Goal: Transaction & Acquisition: Purchase product/service

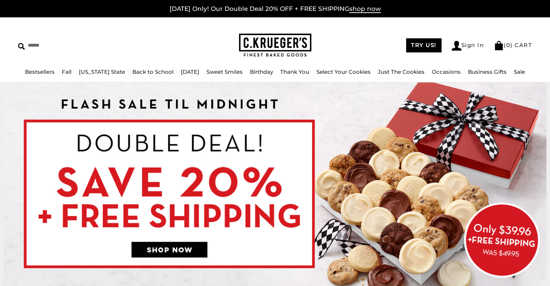
click at [259, 70] on link "Birthday" at bounding box center [261, 71] width 23 height 7
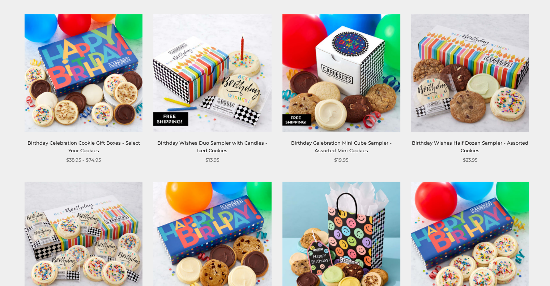
scroll to position [487, 0]
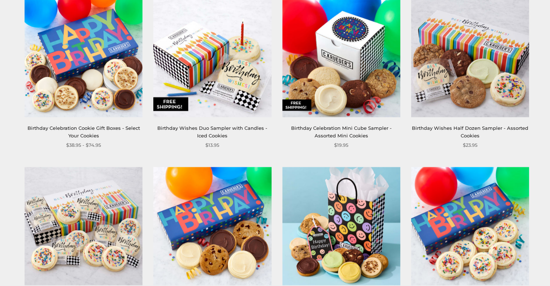
click at [73, 76] on img at bounding box center [84, 58] width 118 height 118
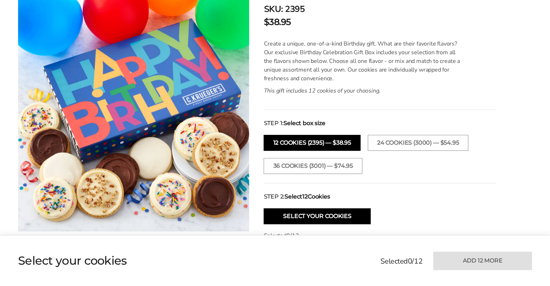
scroll to position [171, 0]
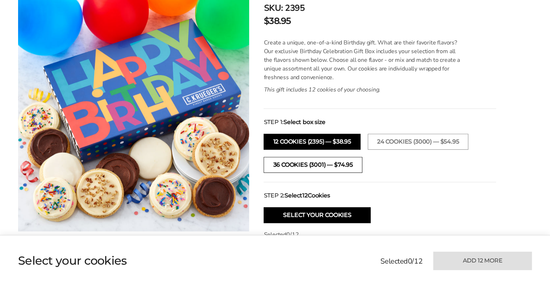
click at [338, 160] on button "36 cookies (3001) — $74.95" at bounding box center [312, 165] width 98 height 16
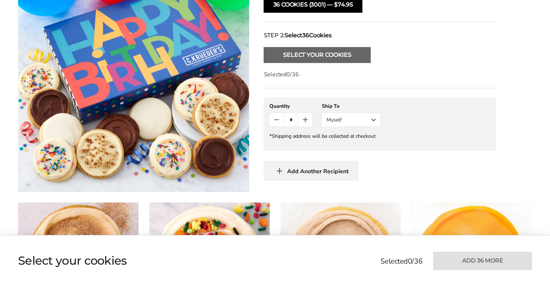
click at [351, 50] on button "Select Your Cookies" at bounding box center [316, 55] width 107 height 16
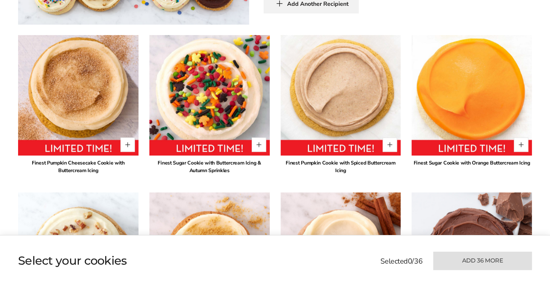
scroll to position [525, 0]
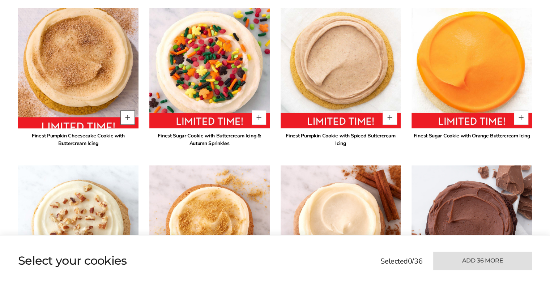
click at [129, 116] on button "Quantity button plus" at bounding box center [127, 117] width 14 height 14
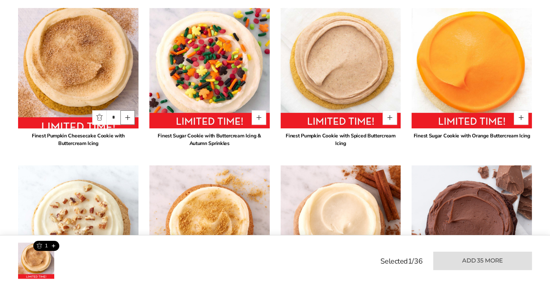
click at [128, 116] on button "Quantity button plus" at bounding box center [127, 117] width 14 height 14
click at [130, 116] on button "Quantity button plus" at bounding box center [127, 117] width 14 height 14
type input "*"
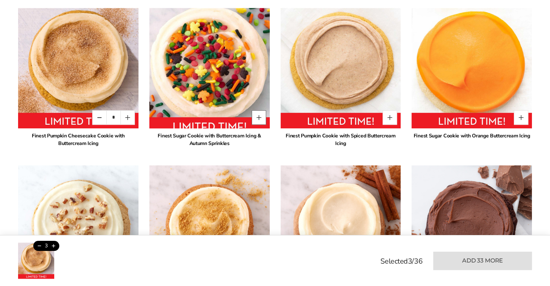
click at [259, 117] on button "Quantity button plus" at bounding box center [258, 117] width 14 height 14
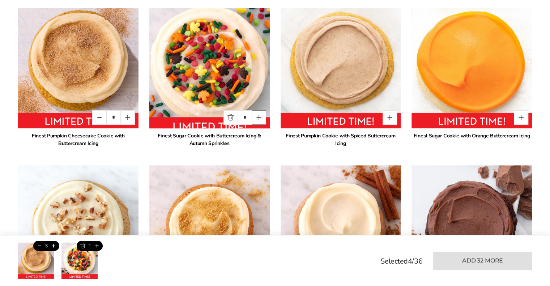
click at [259, 116] on button "Quantity button plus" at bounding box center [258, 117] width 14 height 14
click at [259, 118] on button "Quantity button plus" at bounding box center [258, 117] width 14 height 14
type input "*"
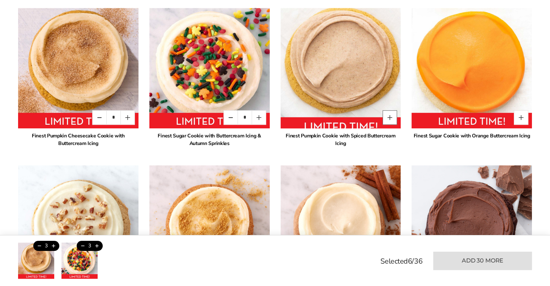
click at [388, 117] on button "Quantity button plus" at bounding box center [389, 117] width 14 height 14
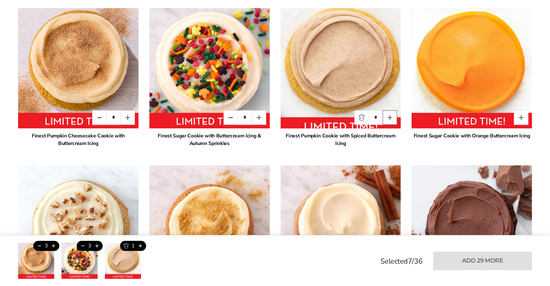
click at [389, 117] on button "Quantity button plus" at bounding box center [389, 117] width 14 height 14
click at [392, 116] on button "Quantity button plus" at bounding box center [389, 117] width 14 height 14
type input "*"
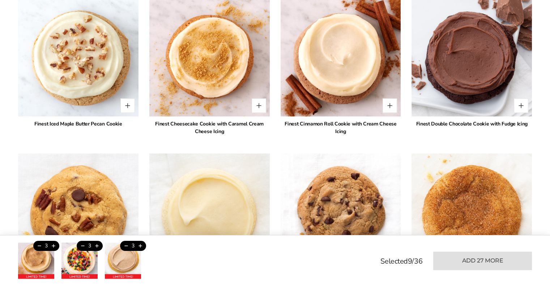
scroll to position [697, 0]
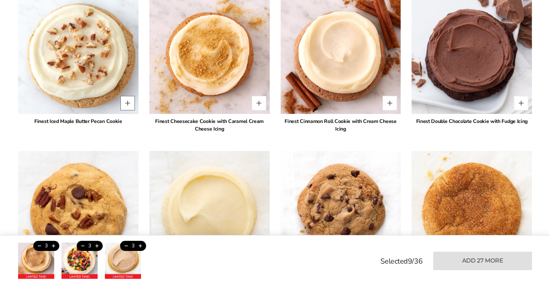
click at [128, 98] on button "Quantity button plus" at bounding box center [127, 103] width 14 height 14
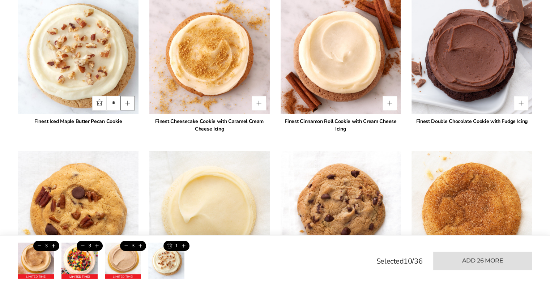
click at [132, 96] on button "Quantity button plus" at bounding box center [127, 103] width 14 height 14
click at [129, 102] on button "Quantity button plus" at bounding box center [127, 103] width 14 height 14
type input "*"
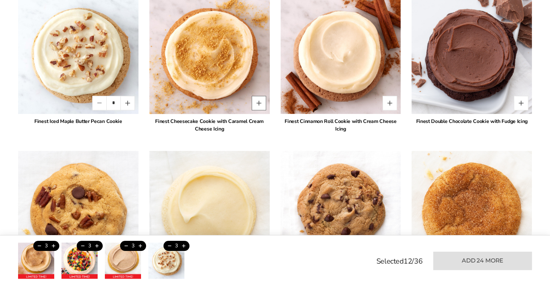
click at [259, 103] on button "Quantity button plus" at bounding box center [258, 103] width 14 height 14
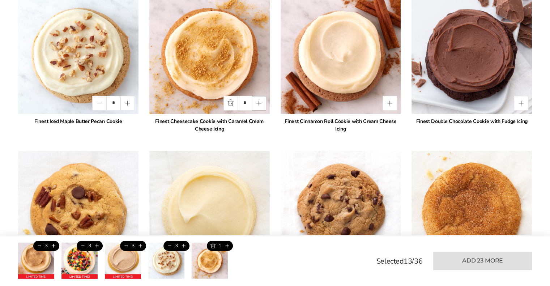
click at [260, 101] on button "Quantity button plus" at bounding box center [258, 103] width 14 height 14
click at [259, 102] on button "Quantity button plus" at bounding box center [258, 103] width 14 height 14
type input "*"
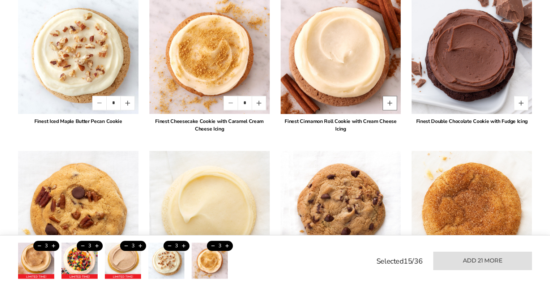
click at [387, 104] on button "Quantity button plus" at bounding box center [389, 103] width 14 height 14
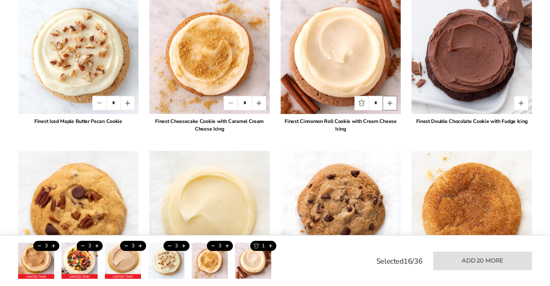
click at [388, 101] on button "Quantity button plus" at bounding box center [389, 103] width 14 height 14
click at [389, 101] on button "Quantity button plus" at bounding box center [389, 103] width 14 height 14
type input "*"
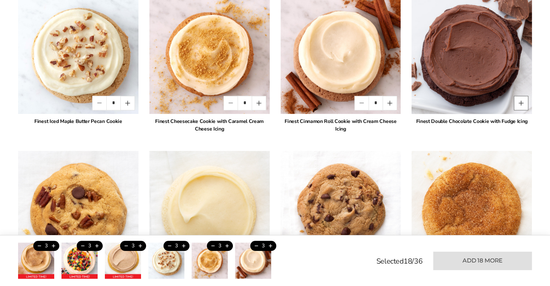
click at [515, 102] on button "Quantity button plus" at bounding box center [520, 103] width 14 height 14
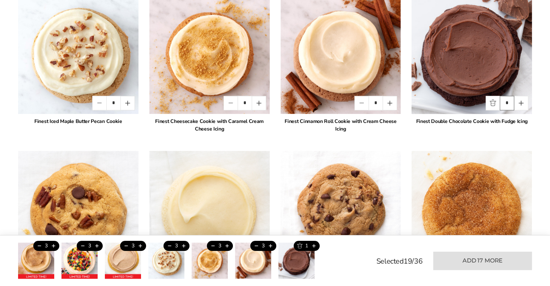
click at [511, 105] on input "*" at bounding box center [506, 103] width 14 height 14
click at [520, 101] on button "Quantity button plus" at bounding box center [520, 103] width 14 height 14
type input "*"
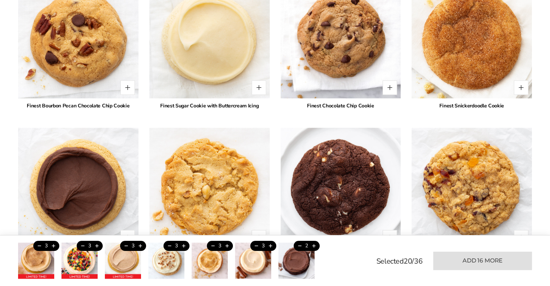
scroll to position [875, 0]
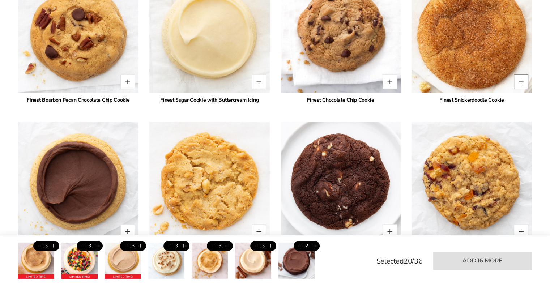
click at [519, 84] on button "Quantity button plus" at bounding box center [520, 81] width 14 height 14
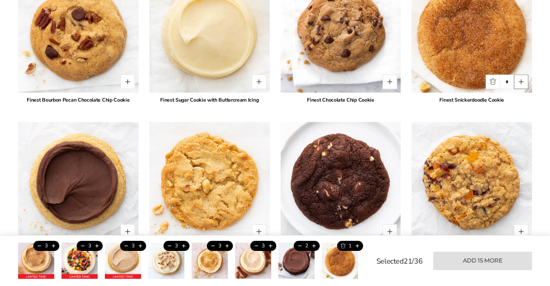
click at [514, 85] on button "Quantity button plus" at bounding box center [520, 81] width 14 height 14
click at [520, 82] on button "Quantity button plus" at bounding box center [520, 81] width 14 height 14
type input "*"
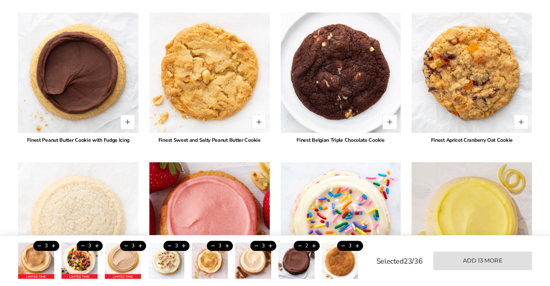
scroll to position [987, 0]
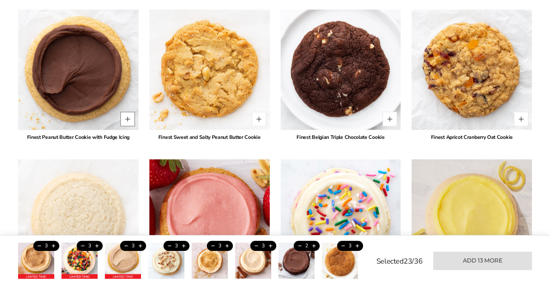
click at [126, 117] on button "Quantity button plus" at bounding box center [127, 119] width 14 height 14
click at [126, 120] on button "Quantity button plus" at bounding box center [127, 119] width 14 height 14
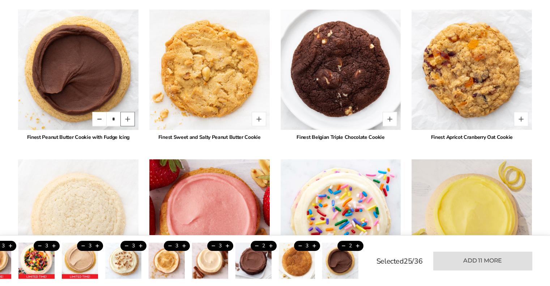
click at [129, 117] on button "Quantity button plus" at bounding box center [127, 119] width 14 height 14
type input "*"
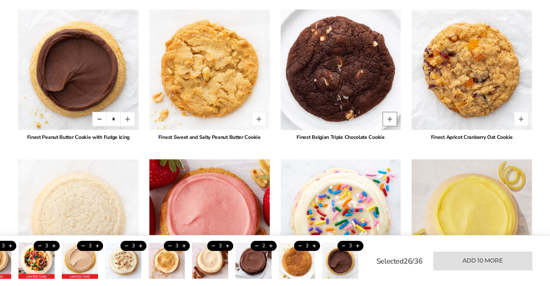
click at [383, 115] on button "Quantity button plus" at bounding box center [389, 119] width 14 height 14
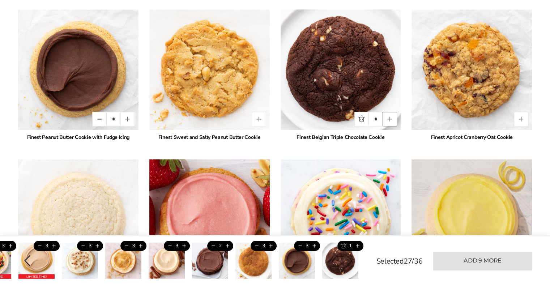
click at [391, 116] on button "Quantity button plus" at bounding box center [389, 119] width 14 height 14
click at [387, 117] on button "Quantity button plus" at bounding box center [389, 119] width 14 height 14
type input "*"
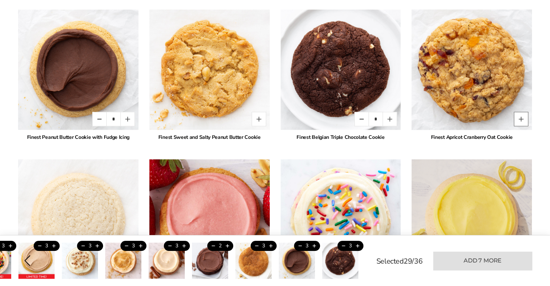
click at [518, 121] on button "Quantity button plus" at bounding box center [520, 119] width 14 height 14
type input "*"
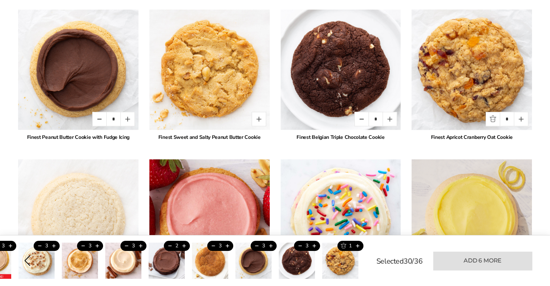
click at [453, 70] on img at bounding box center [471, 70] width 132 height 132
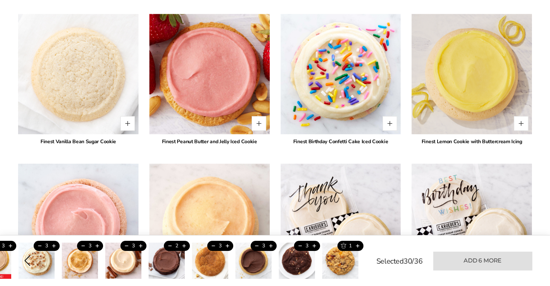
scroll to position [1142, 0]
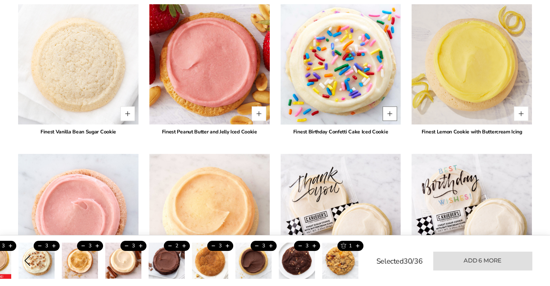
click at [389, 116] on button "Quantity button plus" at bounding box center [389, 113] width 14 height 14
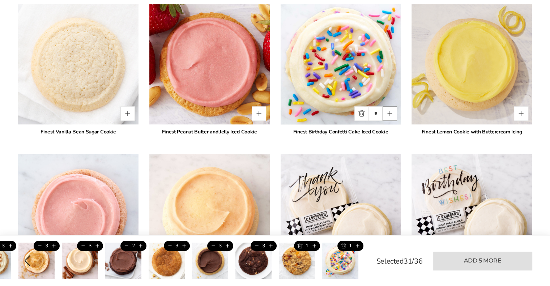
click at [389, 115] on button "Quantity button plus" at bounding box center [389, 113] width 14 height 14
click at [388, 116] on button "Quantity button plus" at bounding box center [389, 113] width 14 height 14
type input "*"
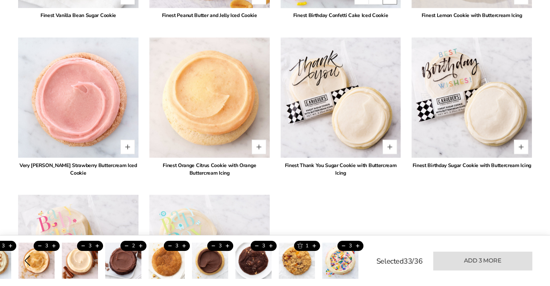
scroll to position [1265, 0]
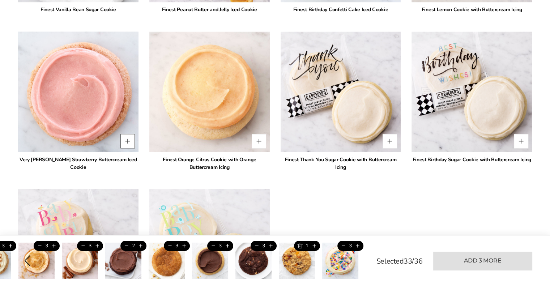
click at [130, 140] on button "Quantity button plus" at bounding box center [127, 141] width 14 height 14
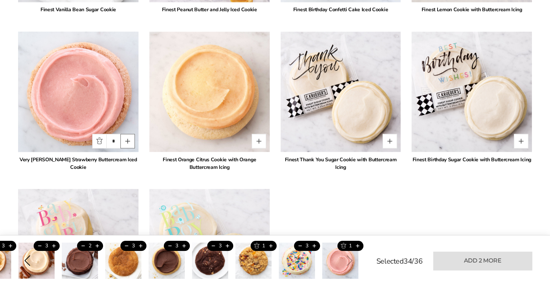
click at [125, 142] on button "Quantity button plus" at bounding box center [127, 141] width 14 height 14
click at [127, 139] on button "Quantity button plus" at bounding box center [127, 141] width 14 height 14
type input "*"
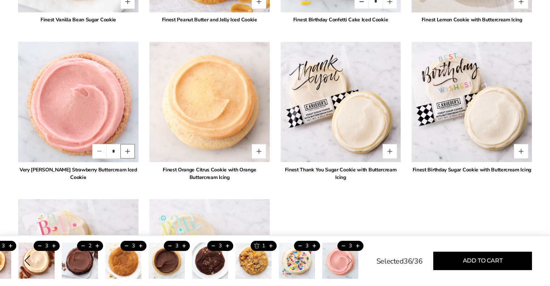
scroll to position [1253, 0]
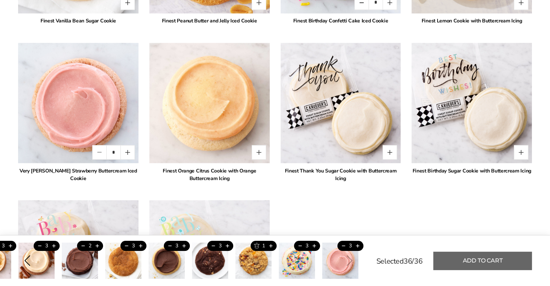
click at [483, 261] on button "Add to cart" at bounding box center [482, 260] width 99 height 18
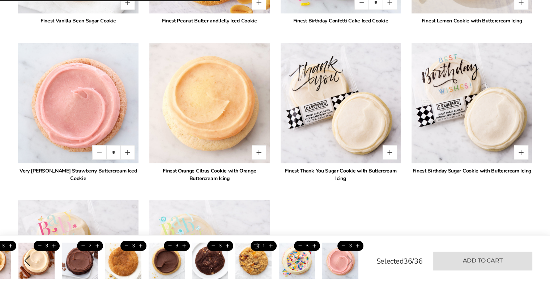
type input "*"
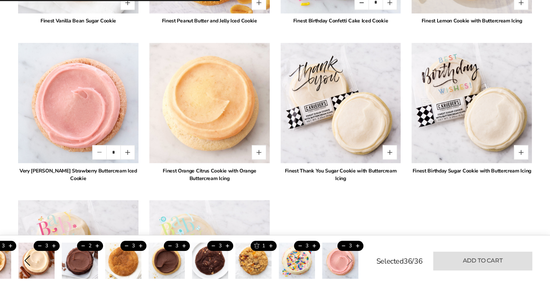
type input "*"
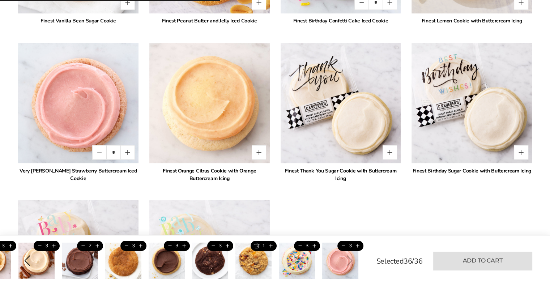
type input "*"
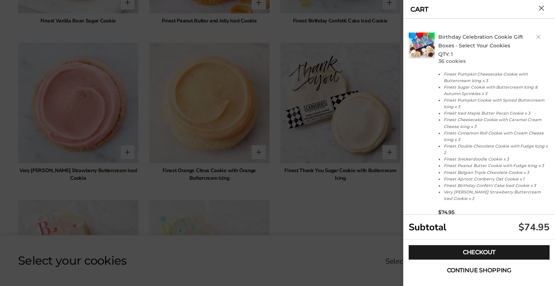
click at [480, 272] on span "Continue shopping" at bounding box center [479, 270] width 64 height 6
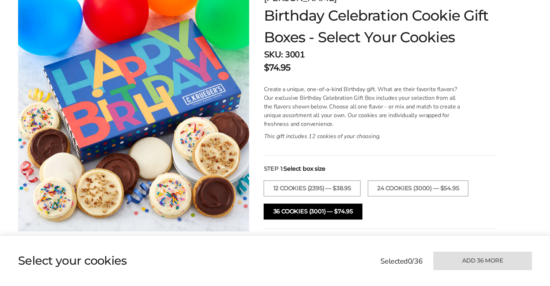
scroll to position [0, 0]
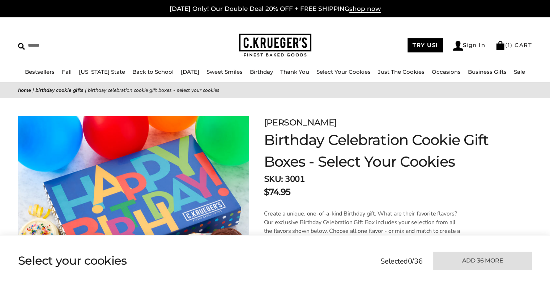
click at [443, 73] on link "Occasions" at bounding box center [445, 71] width 29 height 7
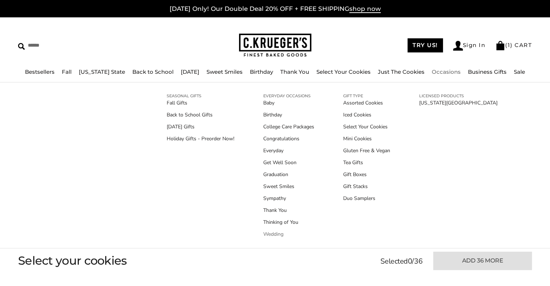
click at [277, 235] on link "Wedding" at bounding box center [288, 234] width 51 height 8
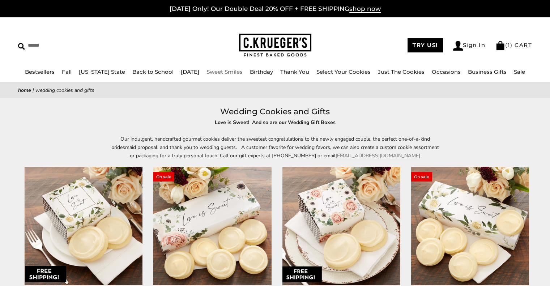
click at [223, 72] on link "Sweet Smiles" at bounding box center [224, 71] width 36 height 7
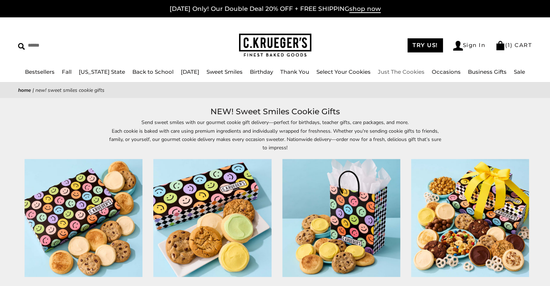
click at [392, 73] on link "Just The Cookies" at bounding box center [401, 71] width 47 height 7
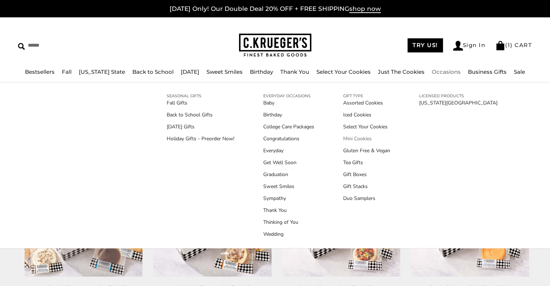
click at [350, 139] on link "Mini Cookies" at bounding box center [366, 139] width 47 height 8
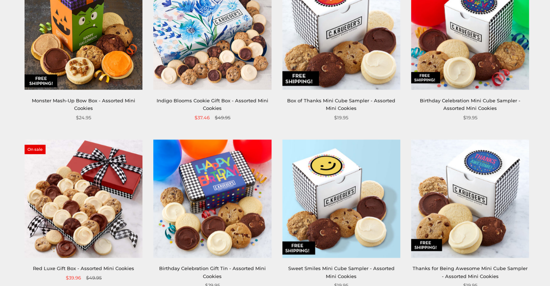
scroll to position [825, 0]
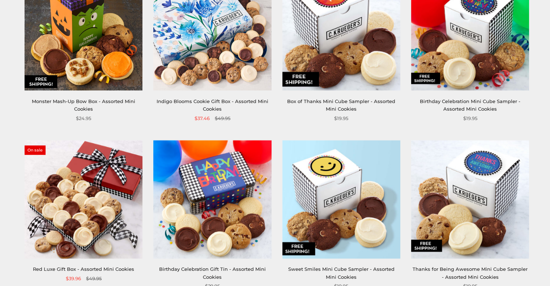
click at [182, 35] on img at bounding box center [212, 32] width 118 height 118
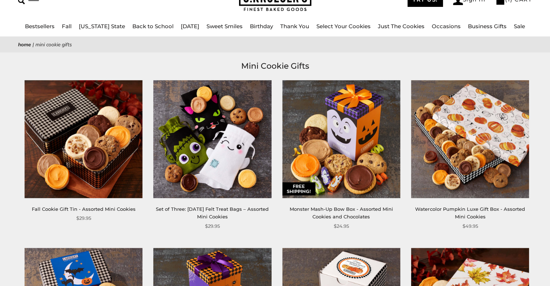
scroll to position [0, 0]
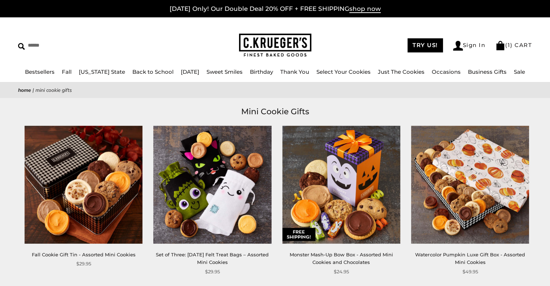
click at [513, 72] on link "Sale" at bounding box center [518, 71] width 11 height 7
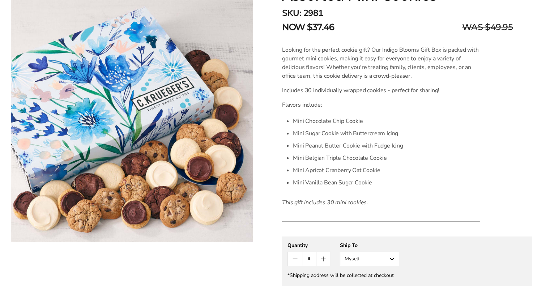
scroll to position [174, 0]
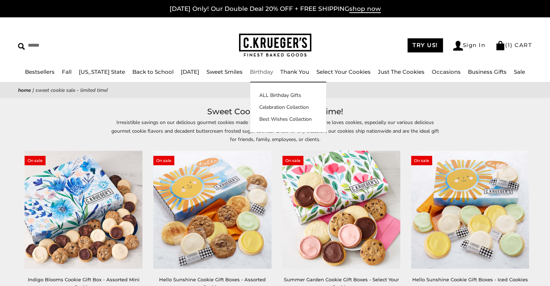
click at [260, 71] on link "Birthday" at bounding box center [261, 71] width 23 height 7
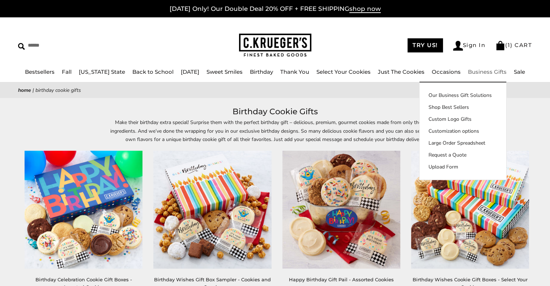
click at [480, 69] on link "Business Gifts" at bounding box center [487, 71] width 39 height 7
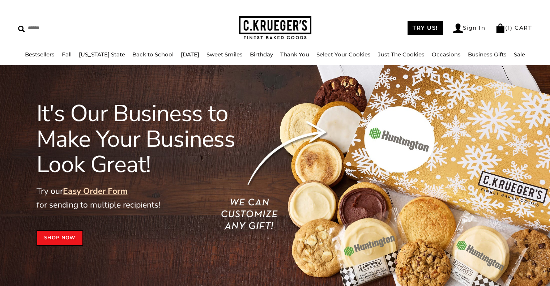
click at [38, 51] on link "Bestsellers" at bounding box center [40, 54] width 30 height 7
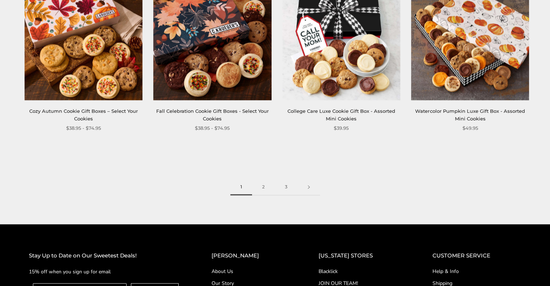
scroll to position [1016, 0]
click at [266, 185] on link "2" at bounding box center [263, 187] width 23 height 16
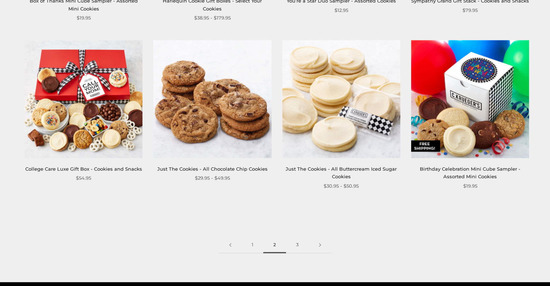
scroll to position [959, 0]
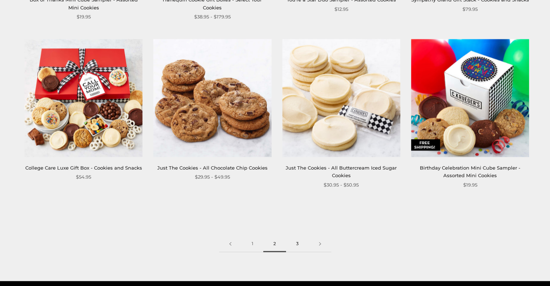
click at [299, 243] on link "3" at bounding box center [297, 244] width 23 height 16
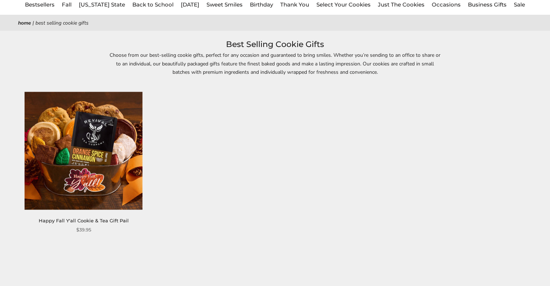
scroll to position [68, 0]
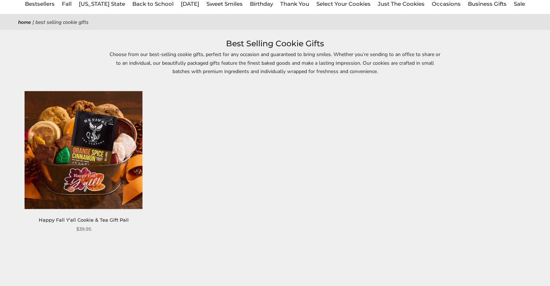
click at [63, 156] on img at bounding box center [84, 150] width 118 height 118
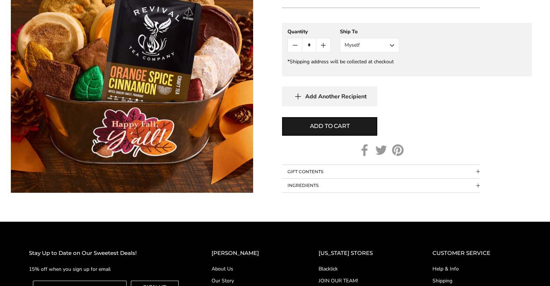
scroll to position [438, 0]
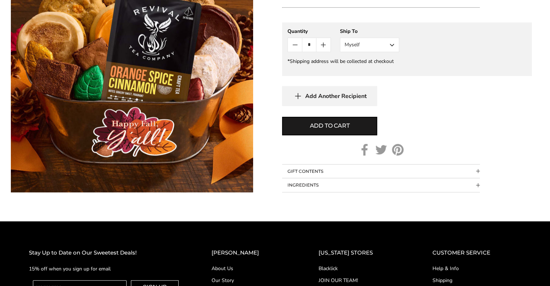
click at [301, 187] on button "INGREDIENTS" at bounding box center [381, 185] width 198 height 14
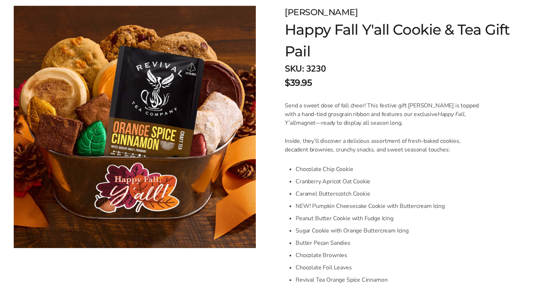
scroll to position [0, 0]
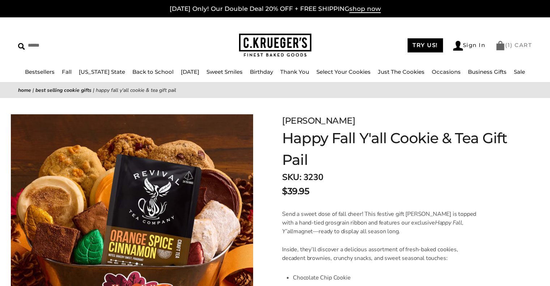
click at [509, 45] on span "1" at bounding box center [508, 45] width 3 height 7
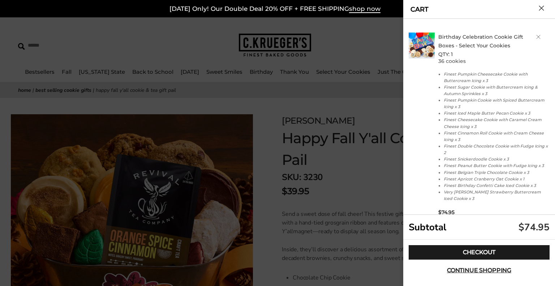
click at [483, 147] on li "Finest Double Chocolate Cookie with Fudge Icing x 2" at bounding box center [497, 149] width 106 height 13
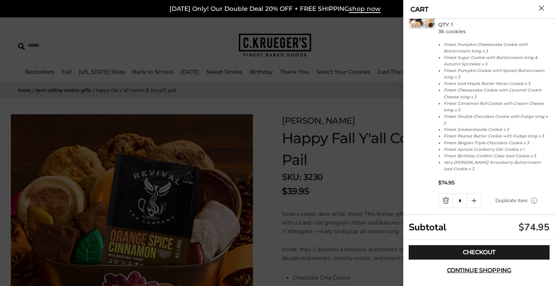
click at [494, 136] on li "Finest Peanut Butter Cookie with Fudge Icing x 3" at bounding box center [497, 136] width 106 height 7
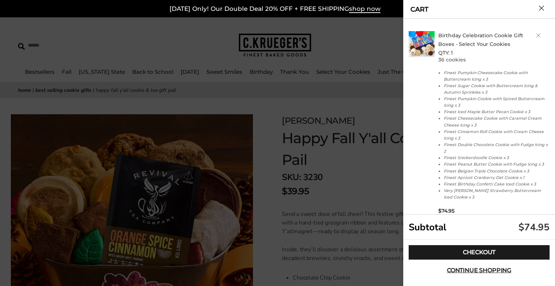
scroll to position [0, 0]
click at [455, 38] on link "Birthday Celebration Cookie Gift Boxes - Select Your Cookies" at bounding box center [480, 41] width 85 height 15
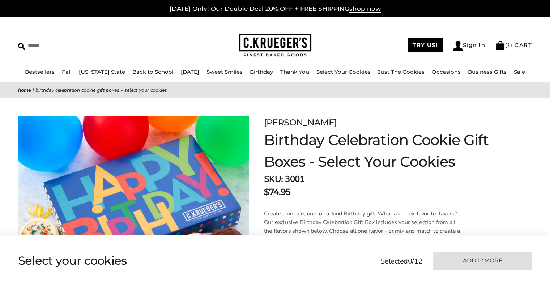
click at [443, 68] on link "Occasions" at bounding box center [445, 71] width 29 height 7
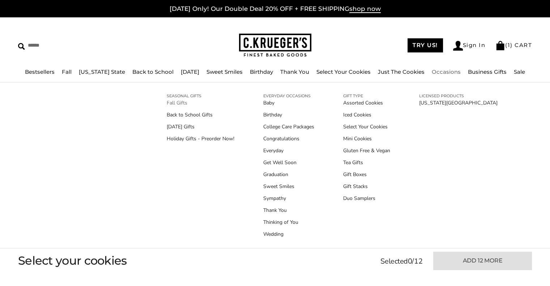
click at [178, 103] on link "Fall Gifts" at bounding box center [201, 103] width 68 height 8
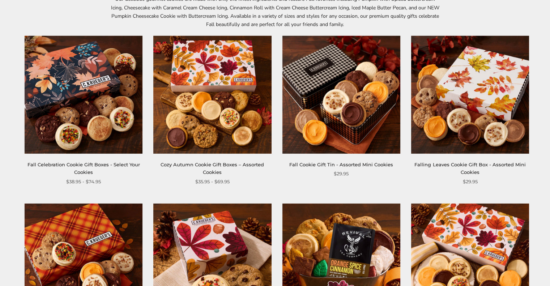
scroll to position [126, 0]
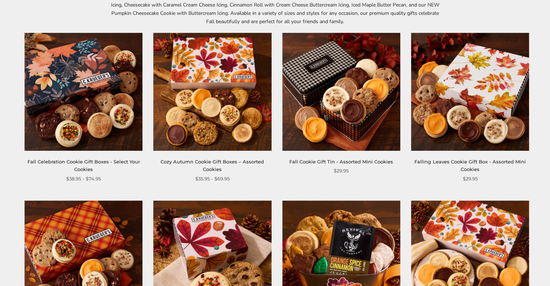
click at [486, 129] on img at bounding box center [470, 92] width 118 height 118
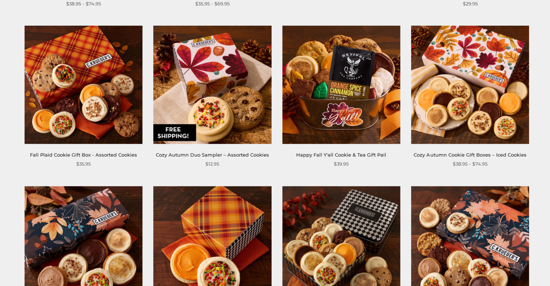
scroll to position [304, 0]
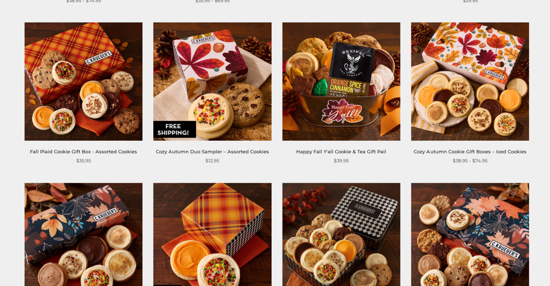
click at [471, 100] on img at bounding box center [470, 81] width 118 height 118
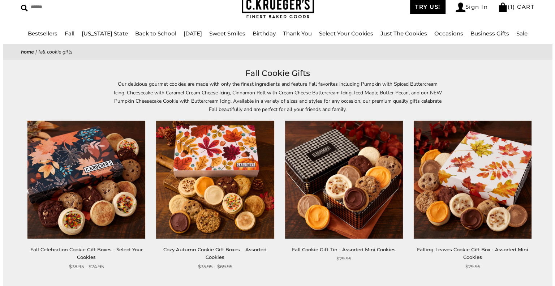
scroll to position [0, 0]
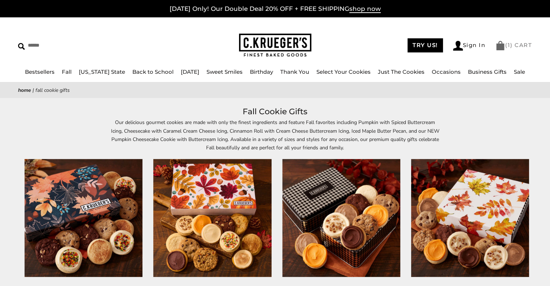
click at [509, 44] on span "1" at bounding box center [508, 45] width 3 height 7
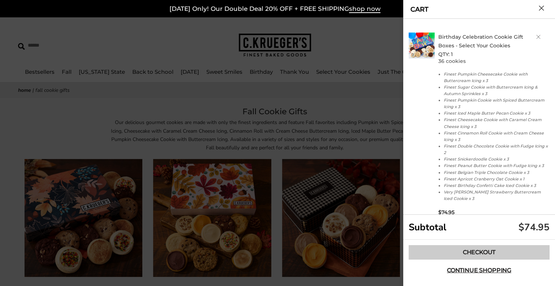
click at [483, 252] on link "Checkout" at bounding box center [479, 252] width 141 height 14
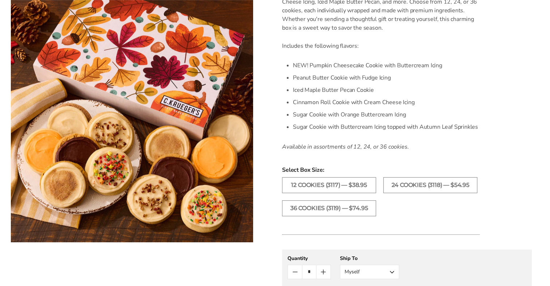
scroll to position [235, 0]
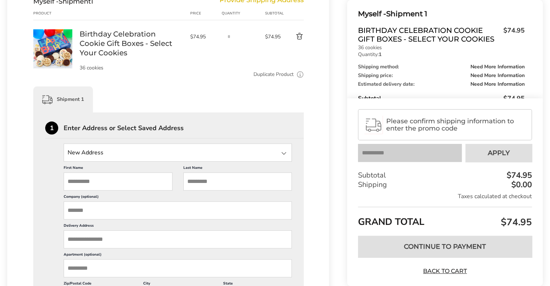
scroll to position [106, 0]
click at [165, 150] on input "State" at bounding box center [178, 152] width 228 height 18
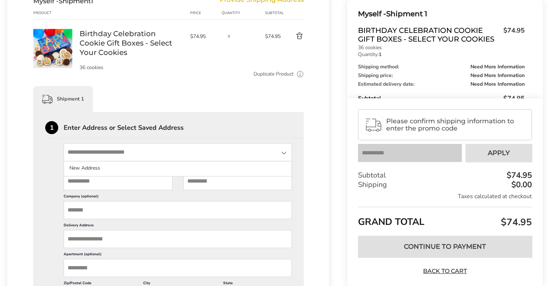
type input "**********"
type input "****"
type input "******"
type input "*****"
type input "**********"
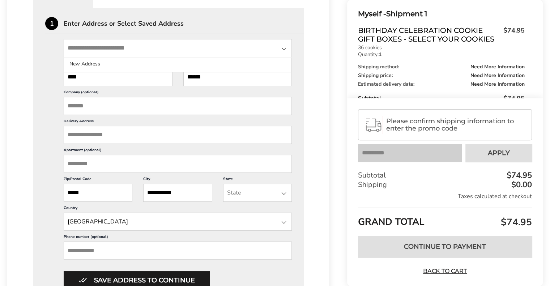
scroll to position [211, 0]
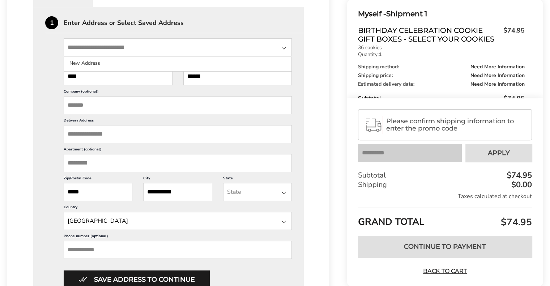
click at [131, 133] on input "Delivery Address" at bounding box center [178, 134] width 228 height 18
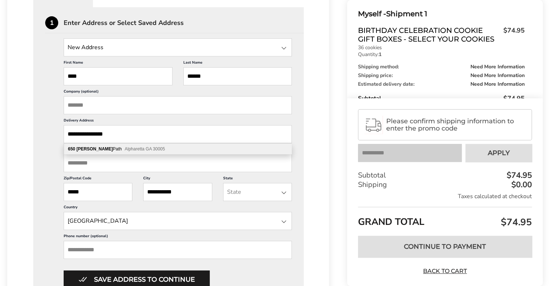
type input "**********"
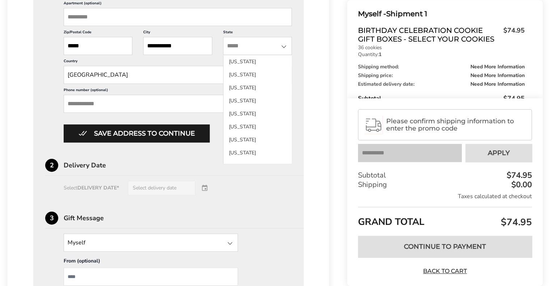
scroll to position [358, 0]
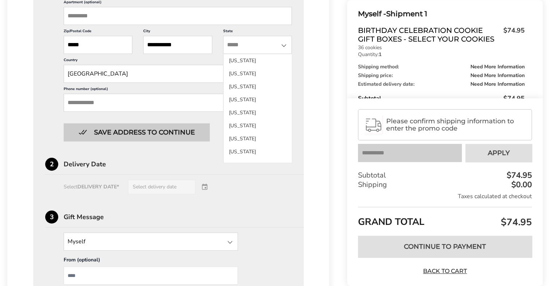
click at [169, 132] on button "Save address to continue" at bounding box center [137, 132] width 146 height 18
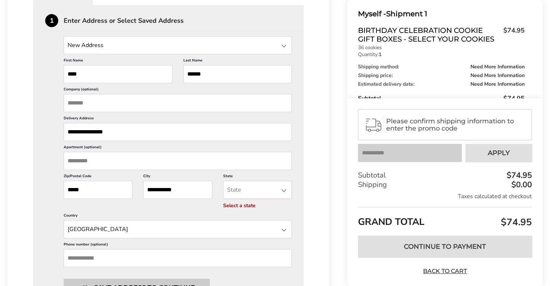
scroll to position [212, 0]
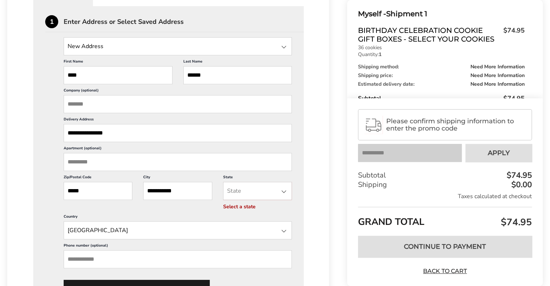
click at [254, 188] on input "State" at bounding box center [257, 191] width 69 height 18
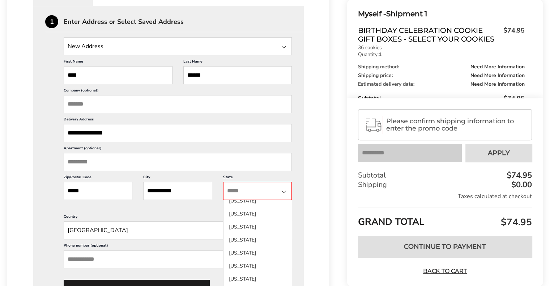
scroll to position [98, 0]
click at [240, 254] on li "[US_STATE]" at bounding box center [257, 251] width 68 height 13
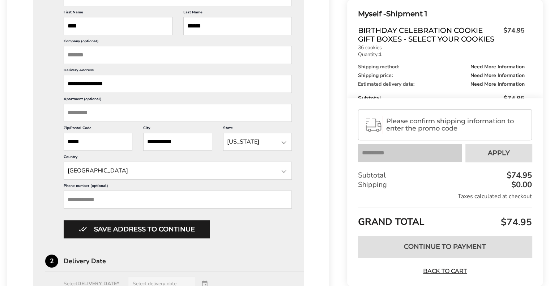
scroll to position [262, 0]
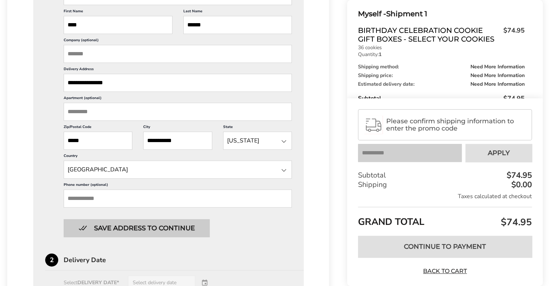
click at [168, 224] on button "Save address to continue" at bounding box center [137, 228] width 146 height 18
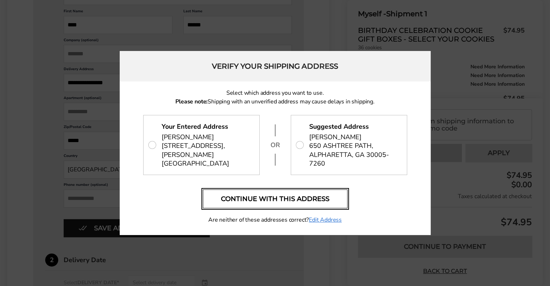
click at [316, 199] on button "Continue with this address" at bounding box center [275, 198] width 145 height 19
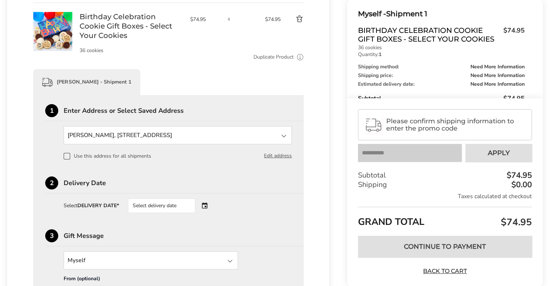
scroll to position [110, 0]
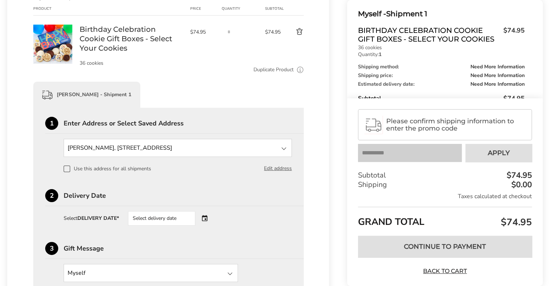
click at [221, 234] on div "1 Enter Address or Select Saved Address [PERSON_NAME], [STREET_ADDRESS] New Add…" at bounding box center [168, 248] width 246 height 263
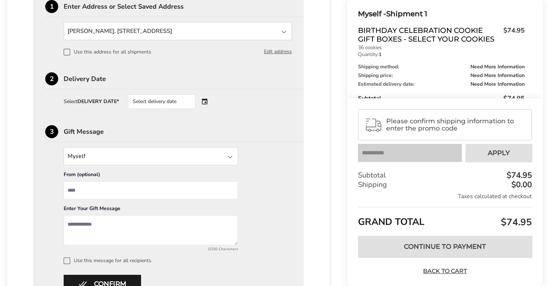
scroll to position [234, 0]
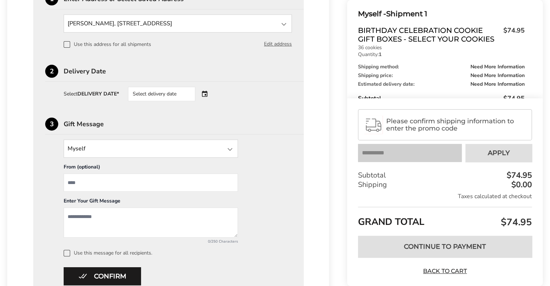
click at [204, 92] on div "Select delivery date" at bounding box center [171, 94] width 87 height 14
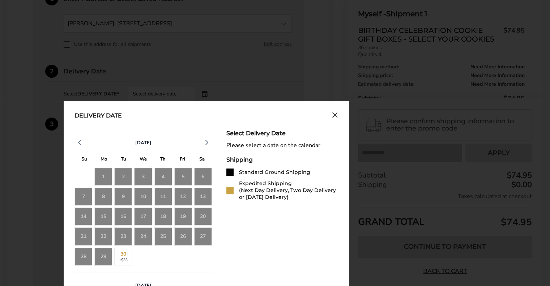
click at [122, 254] on div "30 +$33" at bounding box center [123, 256] width 18 height 18
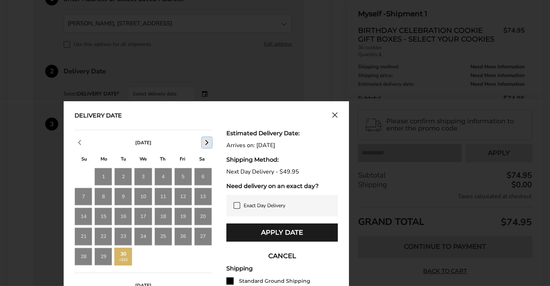
click at [207, 138] on icon "button" at bounding box center [206, 142] width 9 height 9
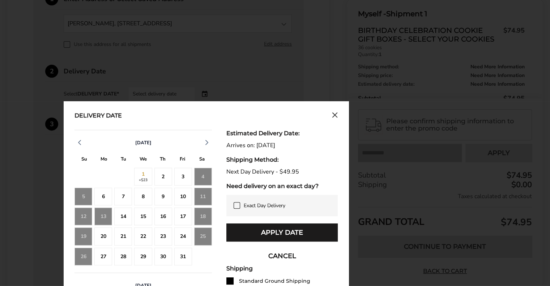
click at [161, 172] on div "2" at bounding box center [163, 177] width 18 height 18
click at [239, 204] on icon at bounding box center [237, 205] width 6 height 6
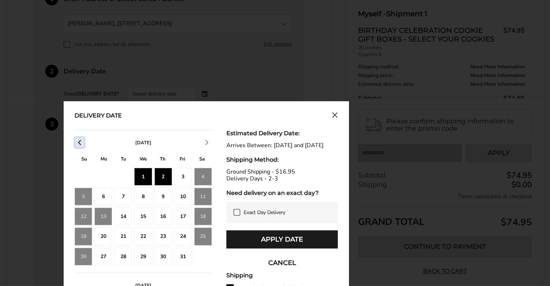
click at [79, 138] on icon "button" at bounding box center [79, 142] width 9 height 9
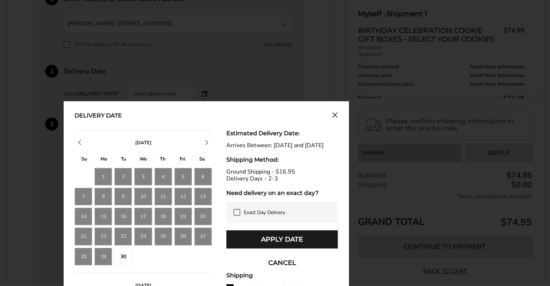
click at [120, 250] on div "30" at bounding box center [123, 256] width 18 height 18
click at [207, 142] on icon "button" at bounding box center [206, 142] width 9 height 9
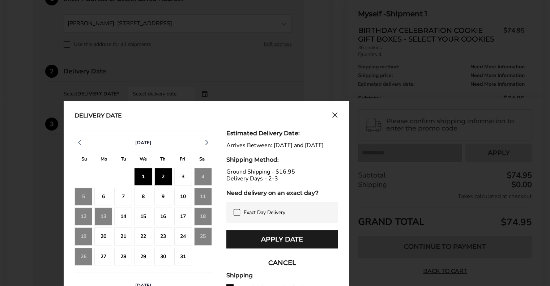
click at [143, 175] on div "1" at bounding box center [143, 177] width 18 height 18
click at [146, 174] on div "1" at bounding box center [143, 177] width 18 height 18
click at [78, 138] on icon "button" at bounding box center [79, 142] width 9 height 9
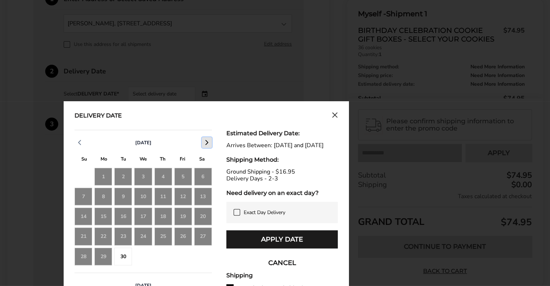
click at [206, 140] on polyline "button" at bounding box center [207, 142] width 2 height 4
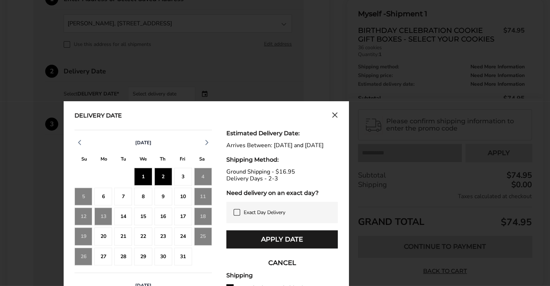
click at [184, 170] on div "3" at bounding box center [183, 177] width 18 height 18
click at [78, 141] on icon "button" at bounding box center [79, 142] width 9 height 9
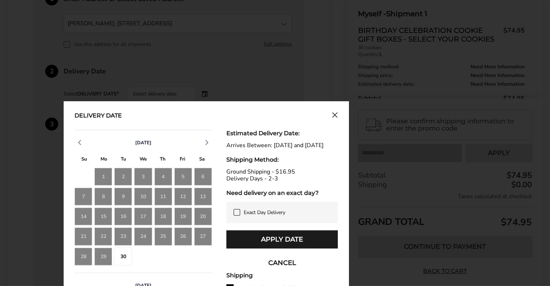
click at [123, 256] on div "30" at bounding box center [123, 256] width 18 height 18
click at [121, 254] on div "30" at bounding box center [123, 256] width 18 height 18
click at [205, 141] on icon "button" at bounding box center [206, 142] width 9 height 9
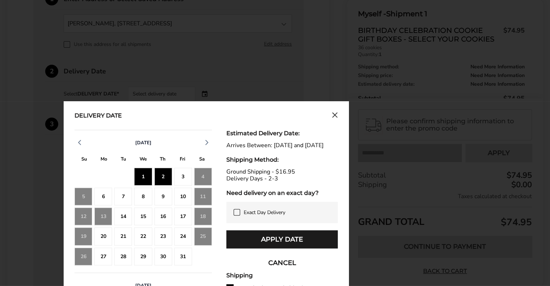
click at [141, 176] on div "1" at bounding box center [143, 177] width 18 height 18
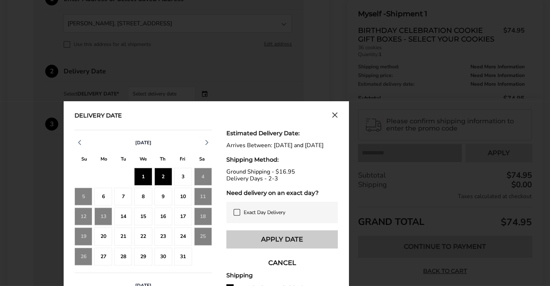
click at [261, 241] on button "Apply Date" at bounding box center [281, 239] width 111 height 18
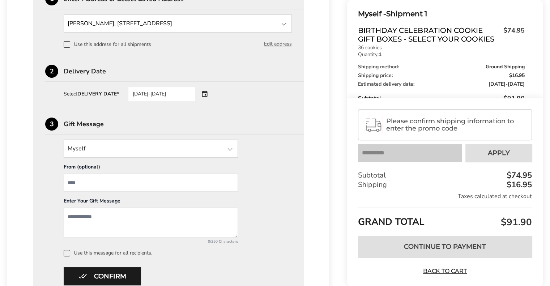
click at [207, 93] on div "[DATE]-[DATE]" at bounding box center [171, 94] width 87 height 14
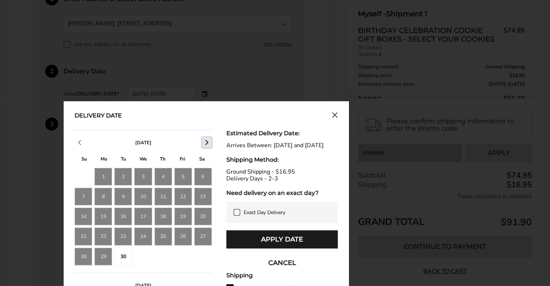
click at [205, 144] on icon "button" at bounding box center [206, 142] width 9 height 9
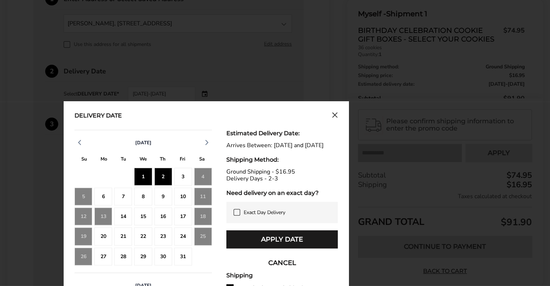
click at [103, 191] on div "6" at bounding box center [103, 197] width 18 height 18
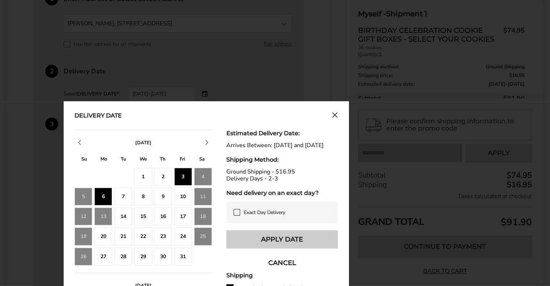
click at [242, 245] on button "Apply Date" at bounding box center [281, 239] width 111 height 18
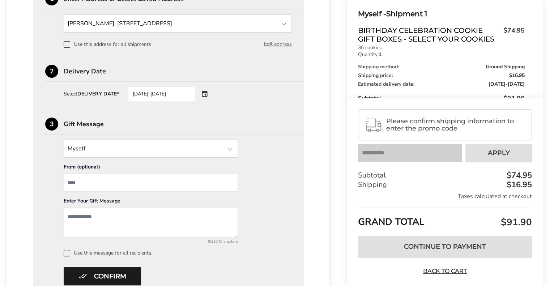
click at [206, 94] on div "[DATE]-[DATE]" at bounding box center [171, 94] width 87 height 14
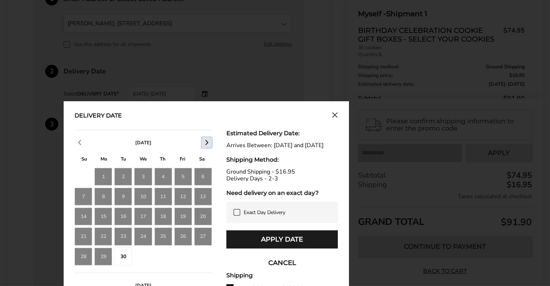
click at [203, 141] on icon "button" at bounding box center [206, 142] width 9 height 9
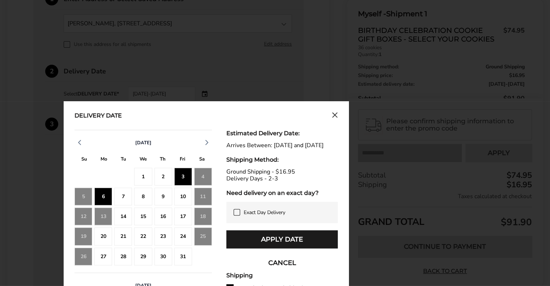
click at [145, 169] on div "1" at bounding box center [143, 177] width 18 height 18
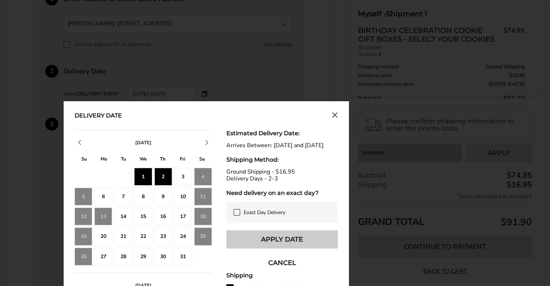
click at [241, 244] on button "Apply Date" at bounding box center [281, 239] width 111 height 18
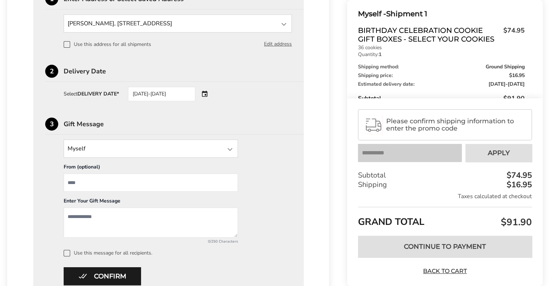
click at [205, 94] on div "[DATE]-[DATE]" at bounding box center [171, 94] width 87 height 14
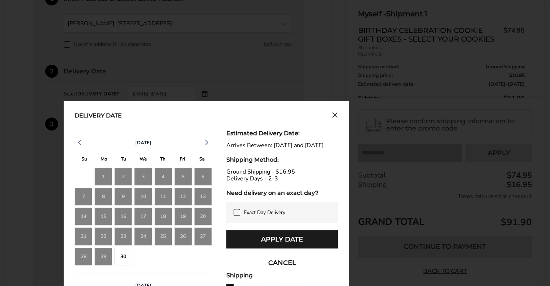
click at [120, 255] on div "30" at bounding box center [123, 256] width 18 height 18
click at [236, 215] on icon at bounding box center [237, 212] width 6 height 6
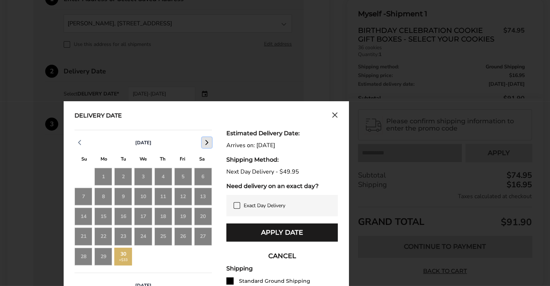
click at [207, 141] on polyline "button" at bounding box center [207, 142] width 2 height 4
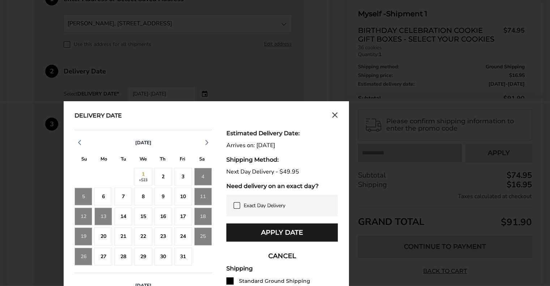
click at [140, 172] on div "1 +$23" at bounding box center [143, 177] width 18 height 18
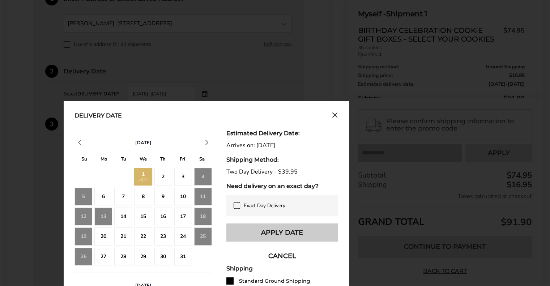
click at [254, 234] on button "Apply Date" at bounding box center [281, 232] width 111 height 18
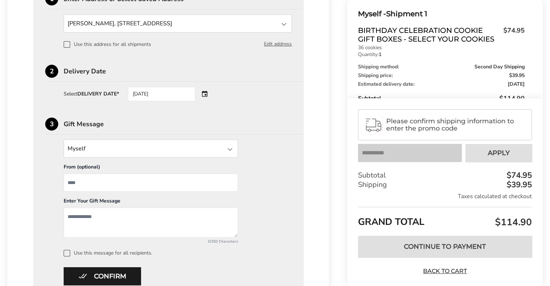
click at [207, 93] on div "[DATE]" at bounding box center [171, 94] width 87 height 14
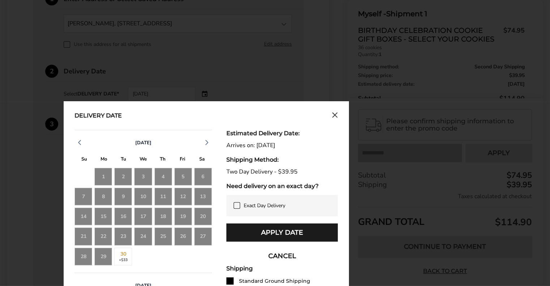
click at [330, 117] on div "Delivery Date" at bounding box center [205, 116] width 263 height 8
click at [207, 143] on icon "button" at bounding box center [206, 142] width 9 height 9
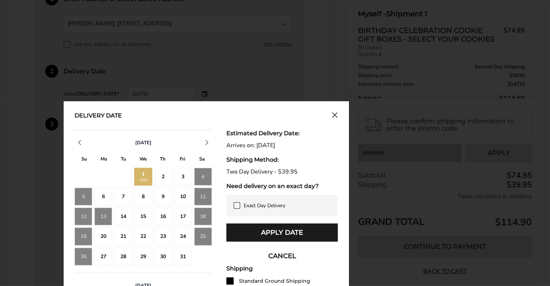
click at [158, 171] on div "2" at bounding box center [163, 177] width 18 height 18
click at [139, 172] on div "1 +$23" at bounding box center [143, 177] width 18 height 18
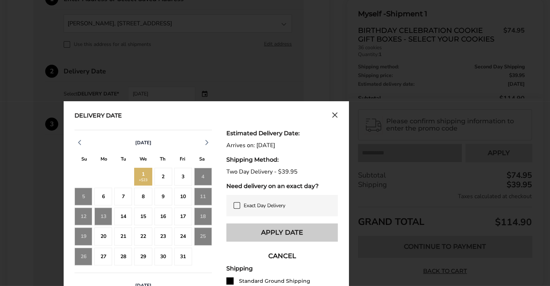
click at [271, 234] on button "Apply Date" at bounding box center [281, 232] width 111 height 18
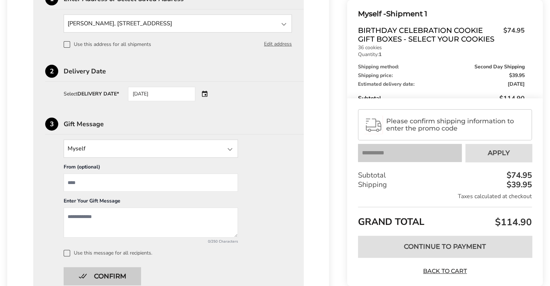
click at [109, 272] on button "Confirm" at bounding box center [102, 276] width 77 height 18
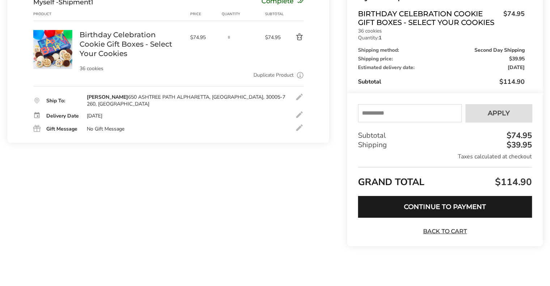
scroll to position [104, 0]
click at [377, 118] on input "text" at bounding box center [410, 113] width 104 height 18
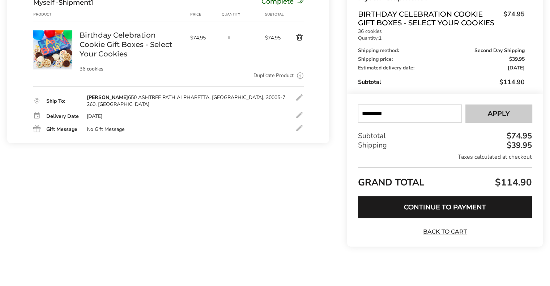
type input "*********"
click at [497, 110] on span "Apply" at bounding box center [498, 113] width 22 height 7
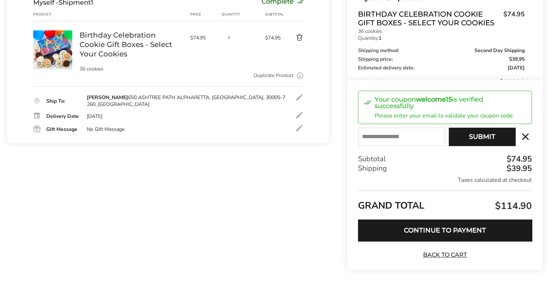
click at [409, 138] on input "E-mail" at bounding box center [401, 137] width 87 height 18
type input "**********"
click at [476, 136] on button "Submit" at bounding box center [481, 137] width 66 height 18
type input "**********"
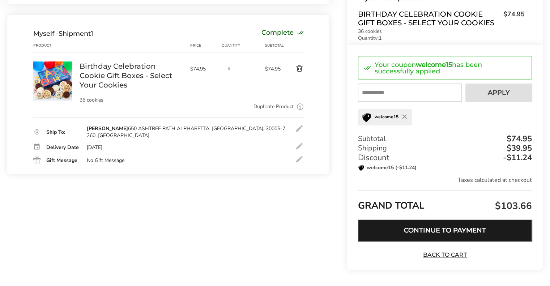
click at [393, 233] on button "Continue to Payment" at bounding box center [445, 230] width 174 height 22
